Goal: Task Accomplishment & Management: Complete application form

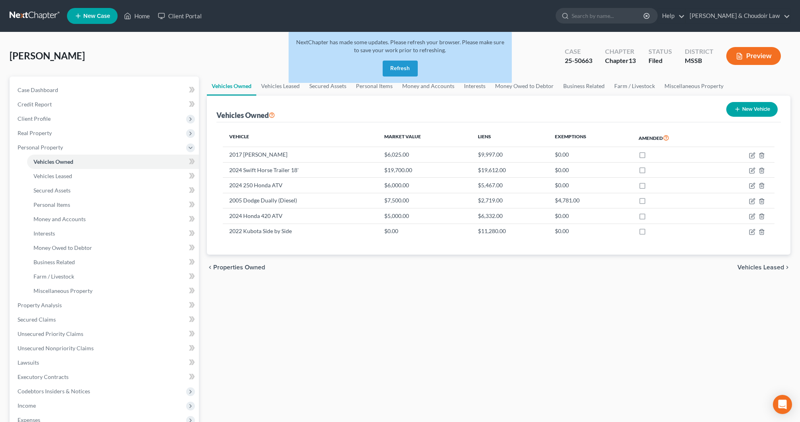
click at [397, 69] on button "Refresh" at bounding box center [400, 69] width 35 height 16
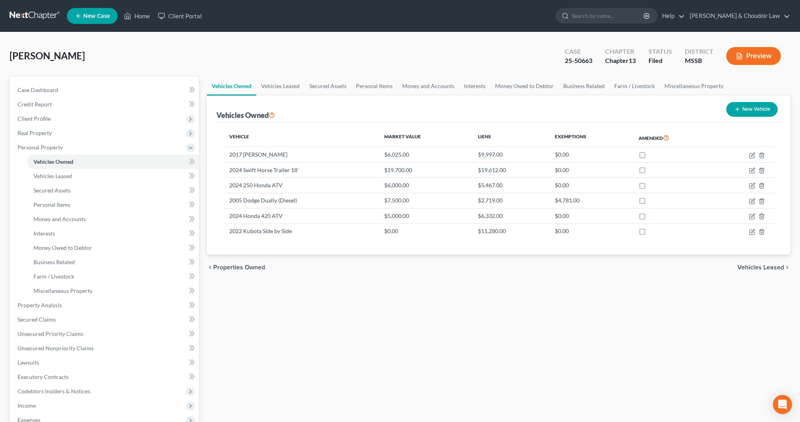
click at [144, 17] on link "Home" at bounding box center [137, 16] width 34 height 14
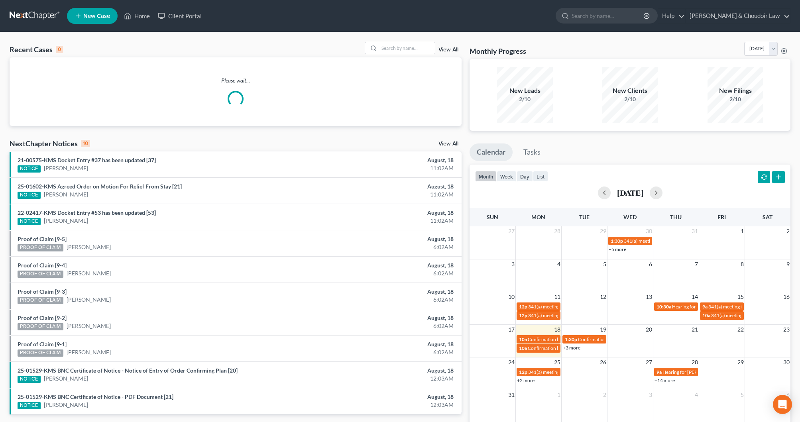
click at [420, 55] on div "Recent Cases 0 View All" at bounding box center [236, 50] width 452 height 16
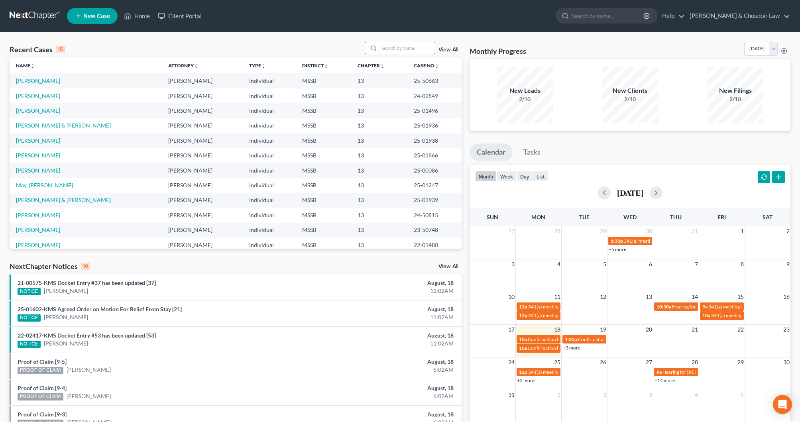
click at [415, 53] on input "search" at bounding box center [407, 48] width 56 height 12
type input "[PERSON_NAME]"
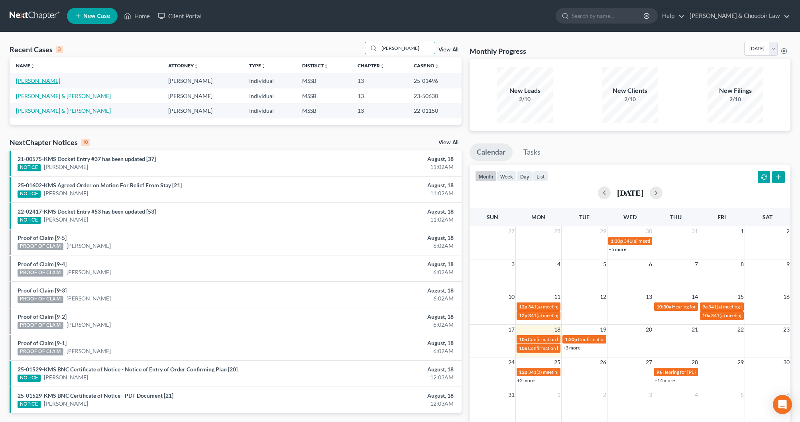
click at [44, 83] on link "[PERSON_NAME]" at bounding box center [38, 80] width 44 height 7
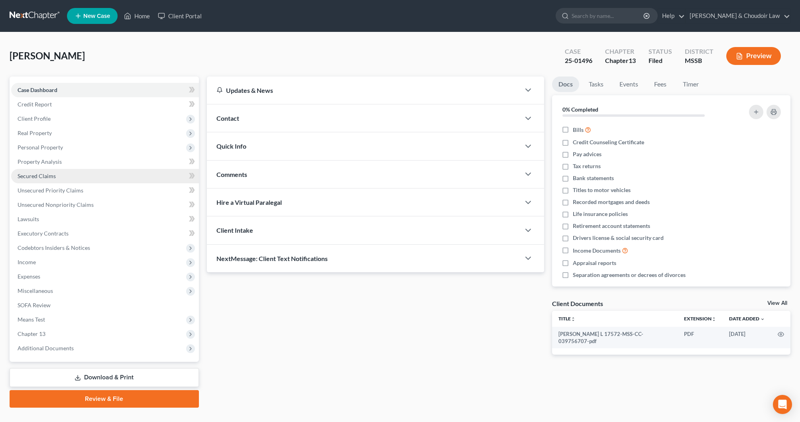
click at [56, 179] on link "Secured Claims" at bounding box center [105, 176] width 188 height 14
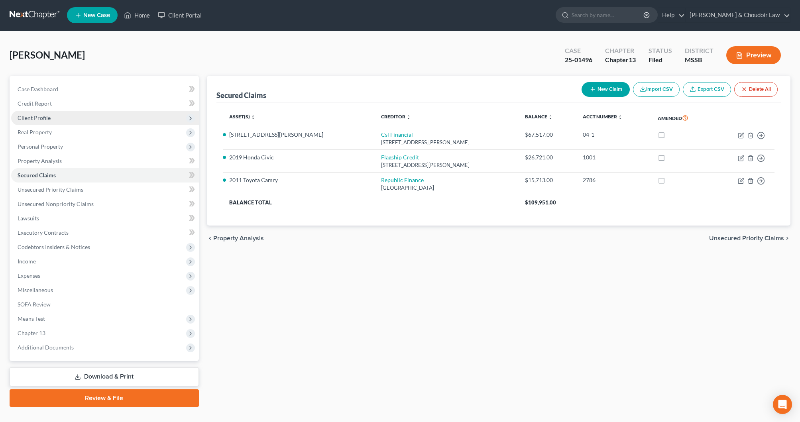
scroll to position [4, 0]
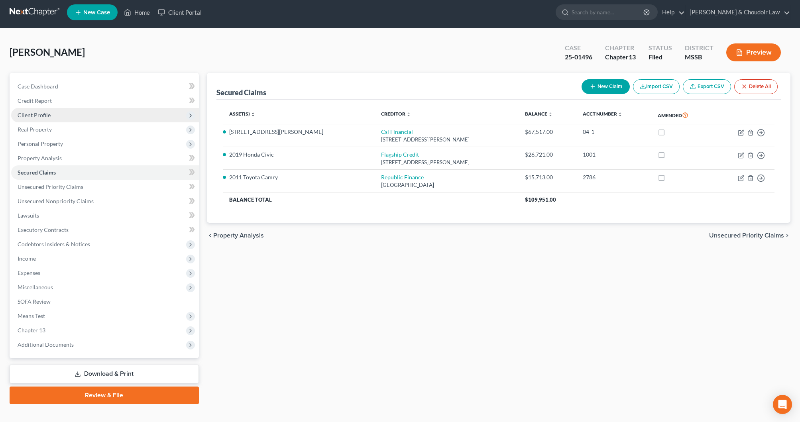
click at [45, 115] on span "Client Profile" at bounding box center [34, 115] width 33 height 7
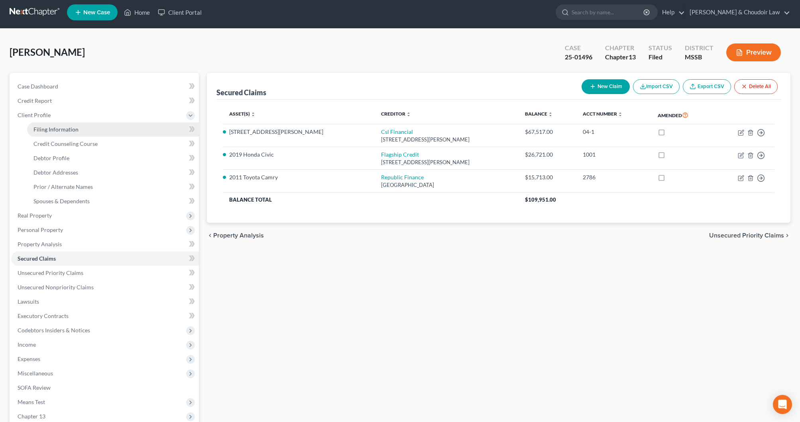
click at [53, 128] on span "Filing Information" at bounding box center [55, 129] width 45 height 7
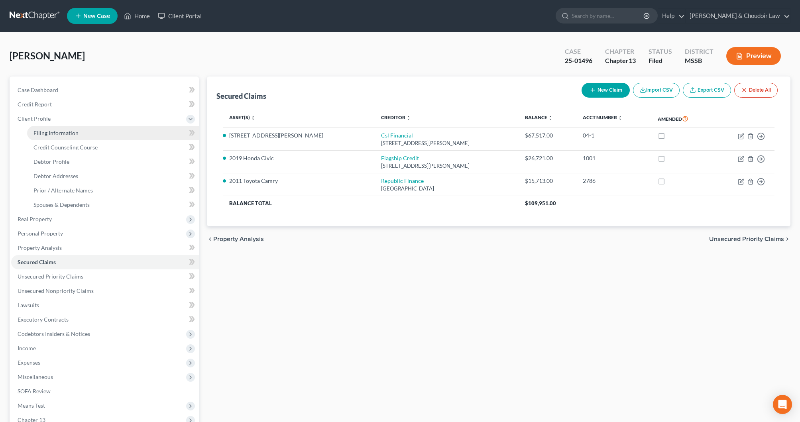
select select "1"
select select "0"
select select "3"
select select "0"
select select "25"
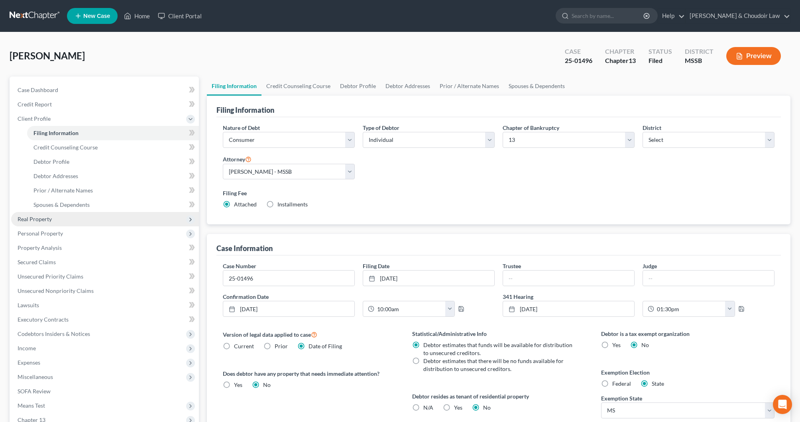
click at [51, 224] on span "Real Property" at bounding box center [105, 219] width 188 height 14
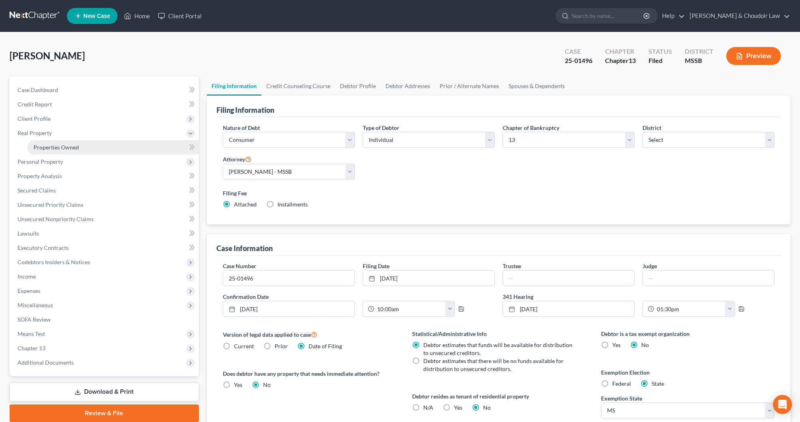
click at [67, 146] on span "Properties Owned" at bounding box center [55, 147] width 45 height 7
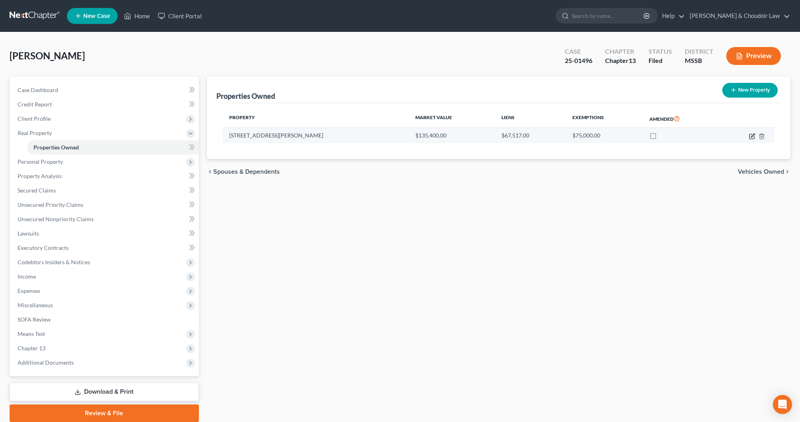
click at [752, 136] on icon "button" at bounding box center [753, 136] width 4 height 4
select select "25"
select select "3"
select select "6"
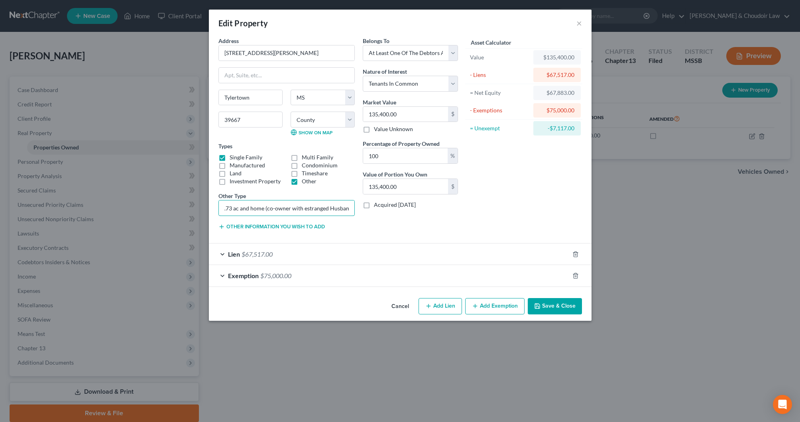
drag, startPoint x: 277, startPoint y: 207, endPoint x: 365, endPoint y: 210, distance: 88.2
click at [365, 210] on div "Address * [GEOGRAPHIC_DATA][PERSON_NAME] Dr. [GEOGRAPHIC_DATA] [US_STATE][GEOGR…" at bounding box center [339, 137] width 248 height 200
click at [453, 209] on div "Belongs To * Select Debtor 1 Only Debtor 2 Only Debtor 1 And Debtor 2 Only At L…" at bounding box center [410, 137] width 103 height 200
click at [559, 309] on button "Save & Close" at bounding box center [555, 306] width 54 height 17
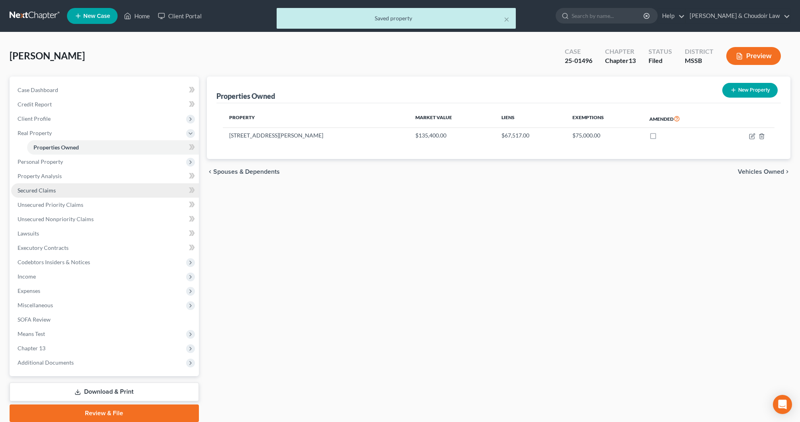
click at [37, 189] on span "Secured Claims" at bounding box center [37, 190] width 38 height 7
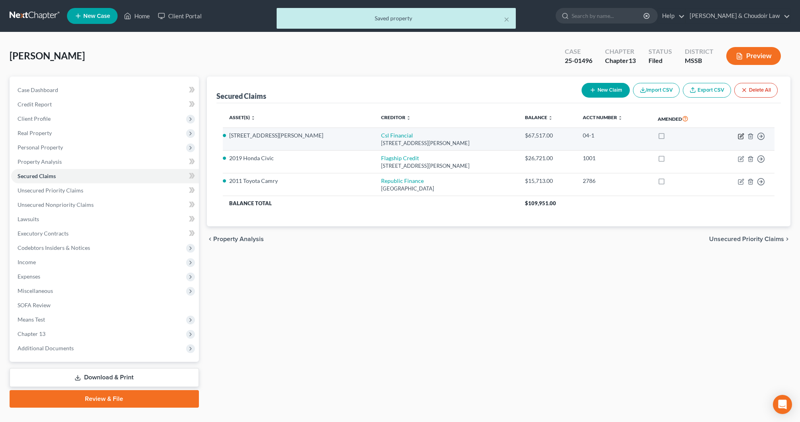
click at [741, 136] on icon "button" at bounding box center [742, 136] width 4 height 4
select select "0"
select select "2"
select select "0"
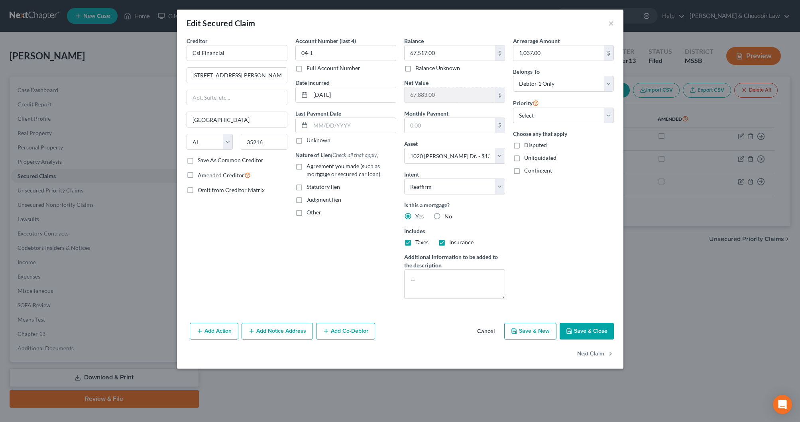
click at [614, 333] on div "Add Action Add Notice Address Add Co-Debtor Cancel Save & New Save & Close" at bounding box center [400, 333] width 447 height 26
click at [604, 333] on button "Save & Close" at bounding box center [587, 331] width 54 height 17
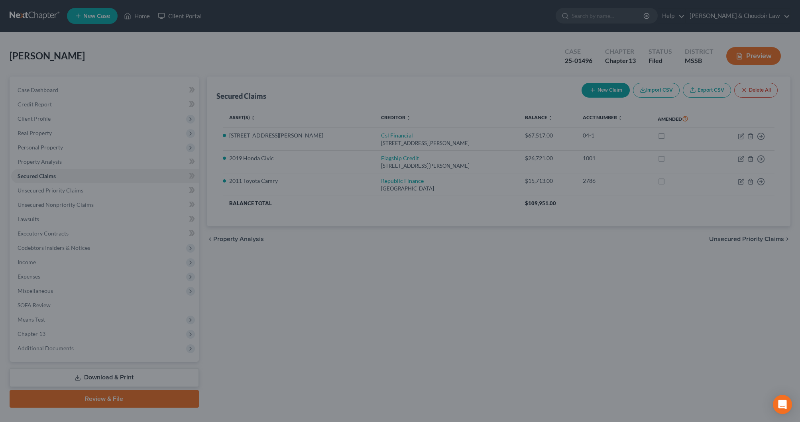
select select "2"
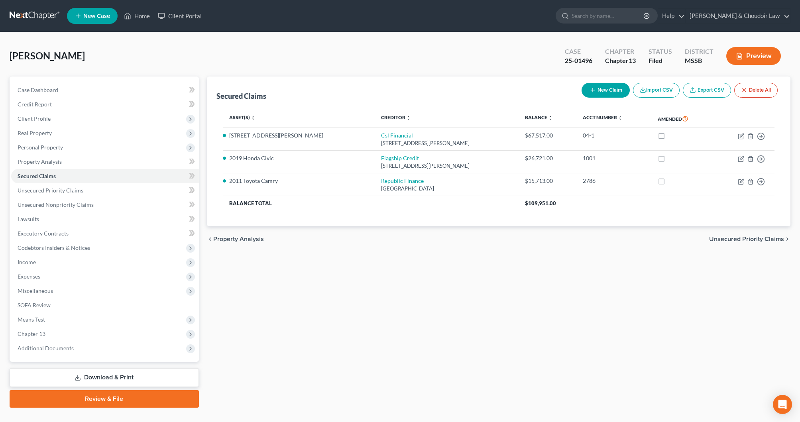
scroll to position [11, 0]
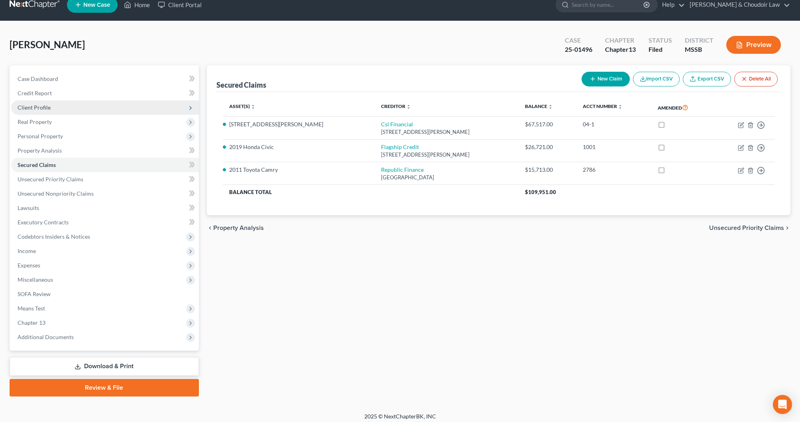
click at [43, 112] on span "Client Profile" at bounding box center [105, 107] width 188 height 14
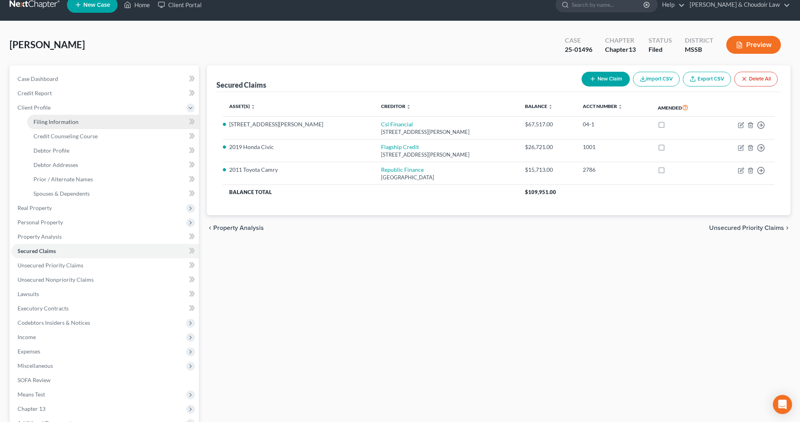
click at [51, 122] on span "Filing Information" at bounding box center [55, 121] width 45 height 7
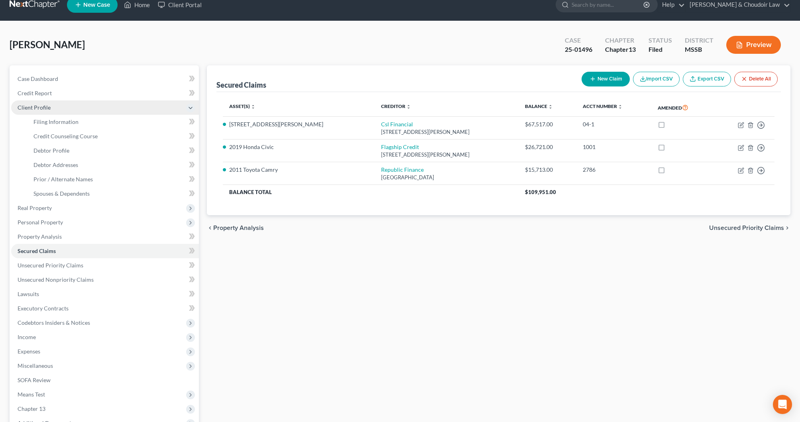
select select "1"
select select "0"
select select "3"
select select "44"
select select "0"
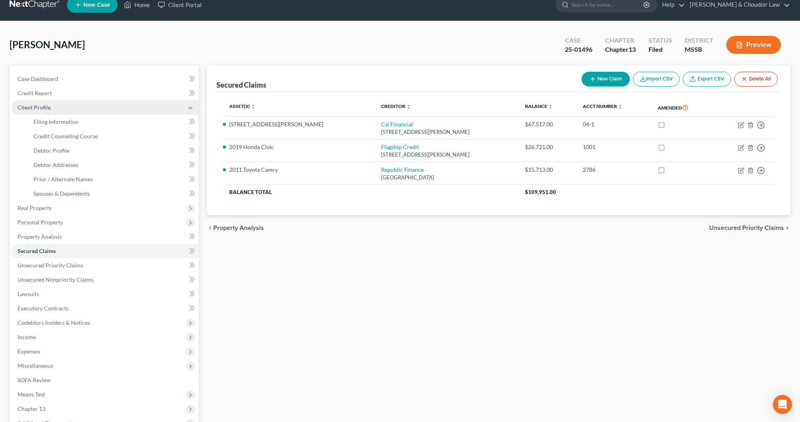
select select "25"
